Goal: Use online tool/utility: Use online tool/utility

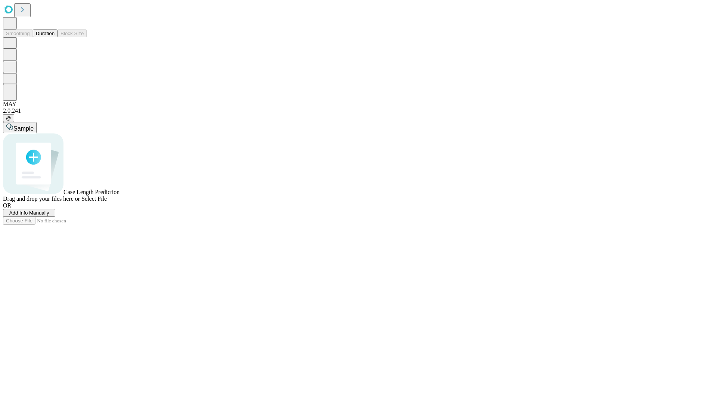
click at [49, 216] on span "Add Info Manually" at bounding box center [29, 213] width 40 height 6
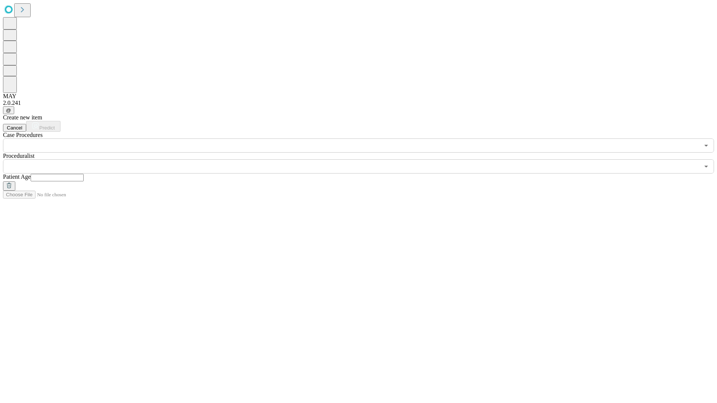
click at [84, 174] on input "text" at bounding box center [57, 177] width 53 height 7
type input "**"
click at [364, 159] on input "text" at bounding box center [351, 166] width 697 height 14
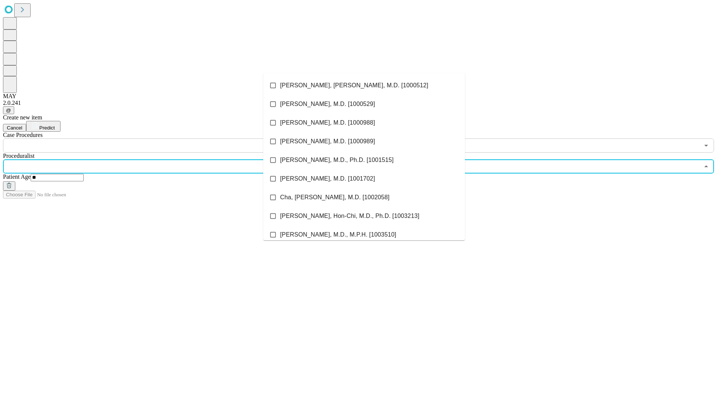
click at [364, 86] on li "[PERSON_NAME], [PERSON_NAME], M.D. [1000512]" at bounding box center [364, 85] width 202 height 19
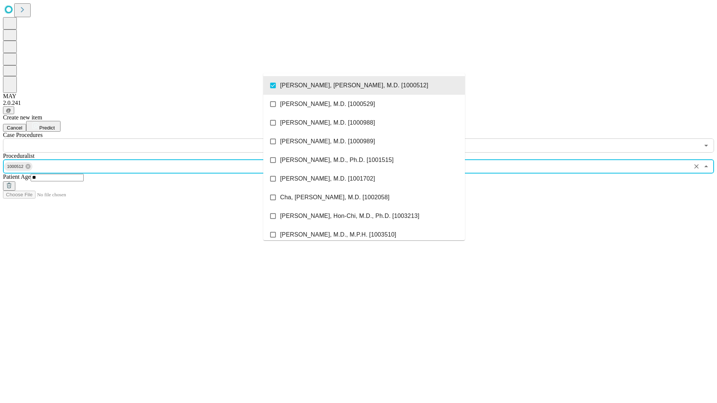
click at [157, 139] on input "text" at bounding box center [351, 146] width 697 height 14
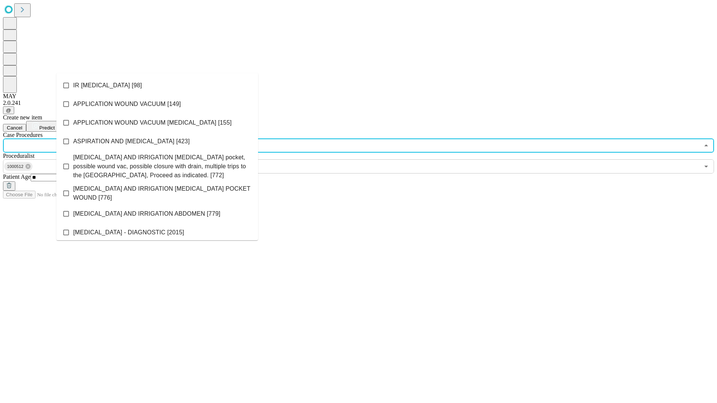
click at [157, 86] on li "IR [MEDICAL_DATA] [98]" at bounding box center [157, 85] width 202 height 19
click at [55, 125] on span "Predict" at bounding box center [46, 128] width 15 height 6
